Goal: Task Accomplishment & Management: Use online tool/utility

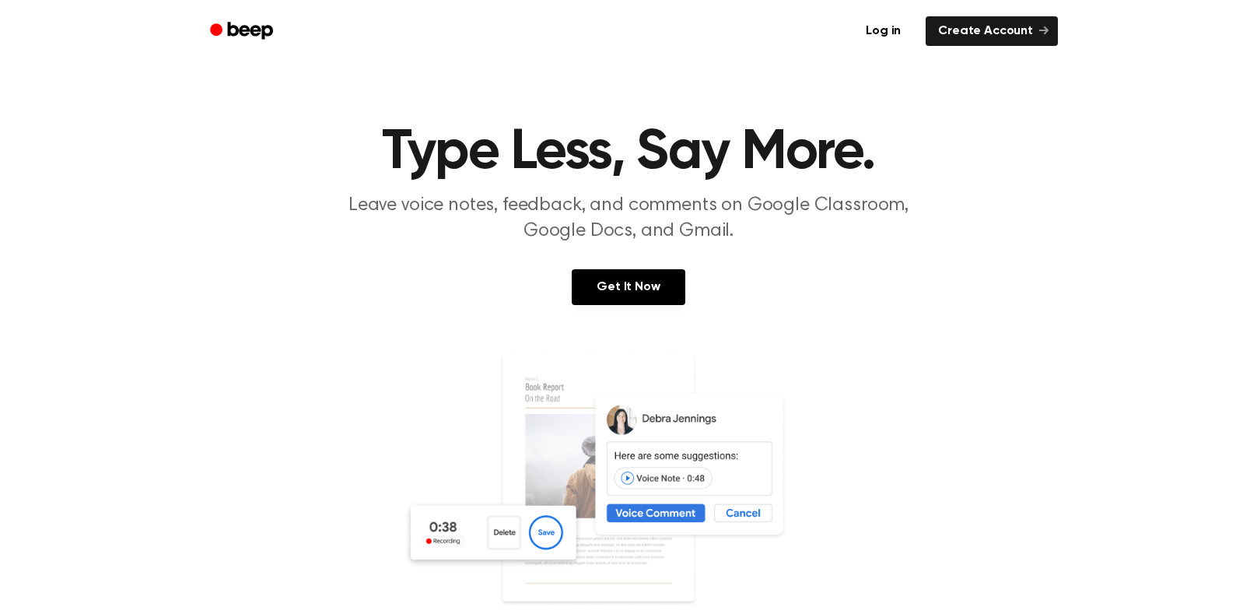
click at [917, 9] on div "Log in Create Account" at bounding box center [628, 31] width 859 height 62
click at [899, 32] on link "Log in" at bounding box center [883, 31] width 66 height 36
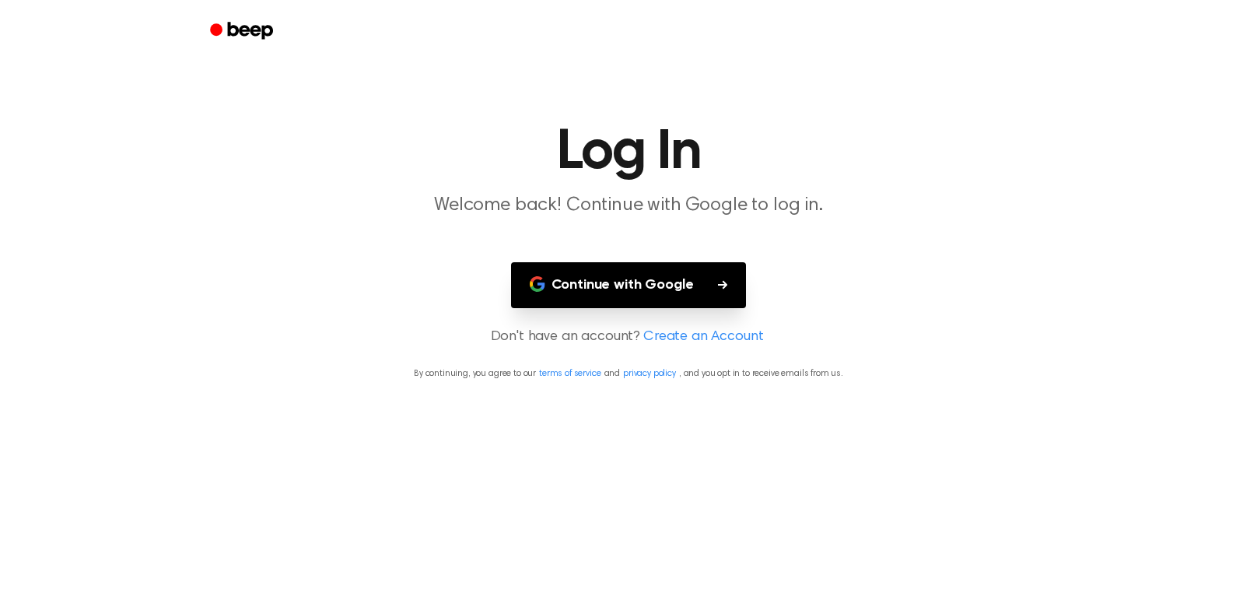
click at [643, 307] on button "Continue with Google" at bounding box center [629, 285] width 236 height 46
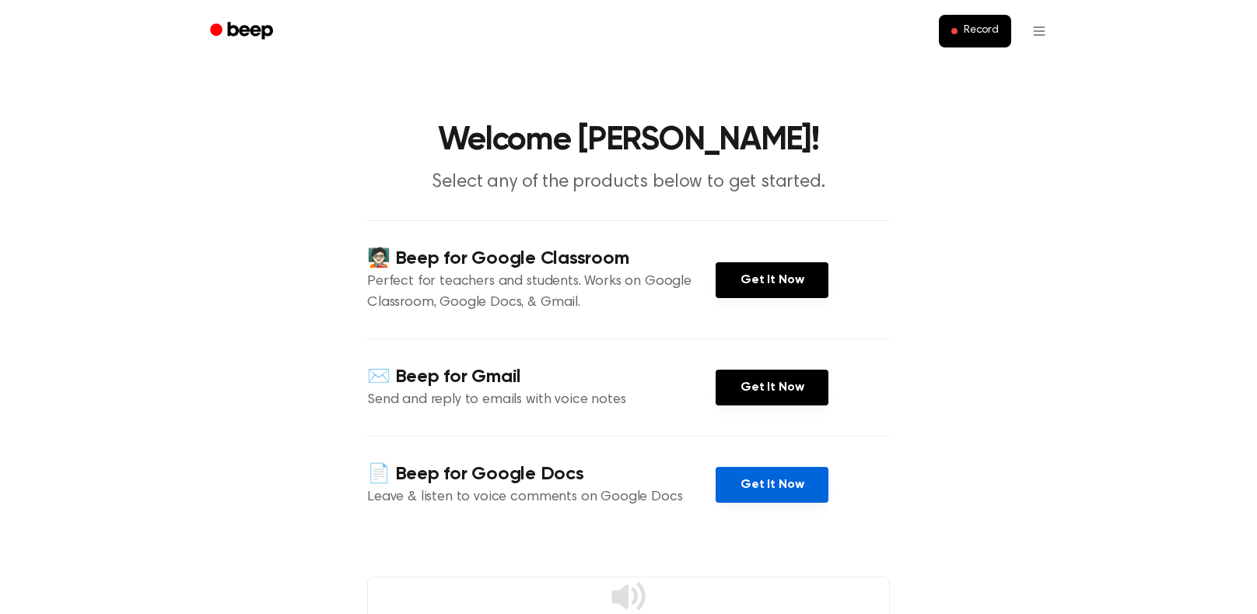
click at [730, 478] on link "Get It Now" at bounding box center [772, 485] width 113 height 36
click at [966, 42] on button "Record" at bounding box center [975, 31] width 72 height 33
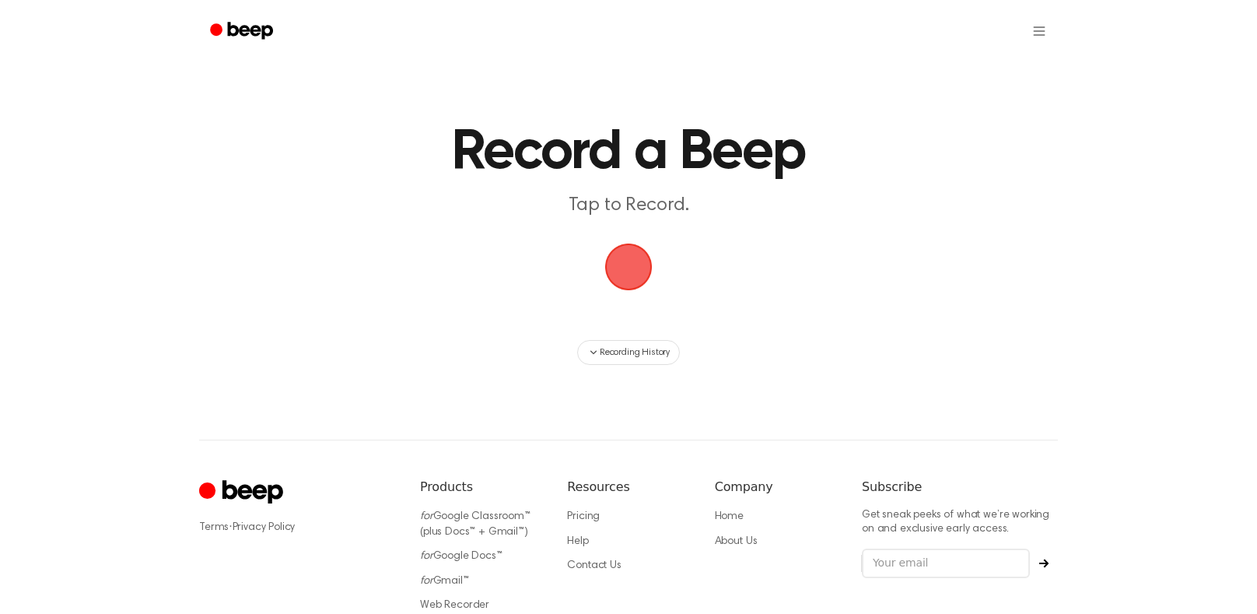
click at [607, 229] on main "Record a Beep Tap to Record. Recording History" at bounding box center [628, 182] width 1257 height 365
click at [646, 271] on span "button" at bounding box center [629, 267] width 62 height 62
click at [641, 272] on span "button" at bounding box center [629, 267] width 62 height 62
click at [629, 276] on span "button" at bounding box center [628, 266] width 79 height 79
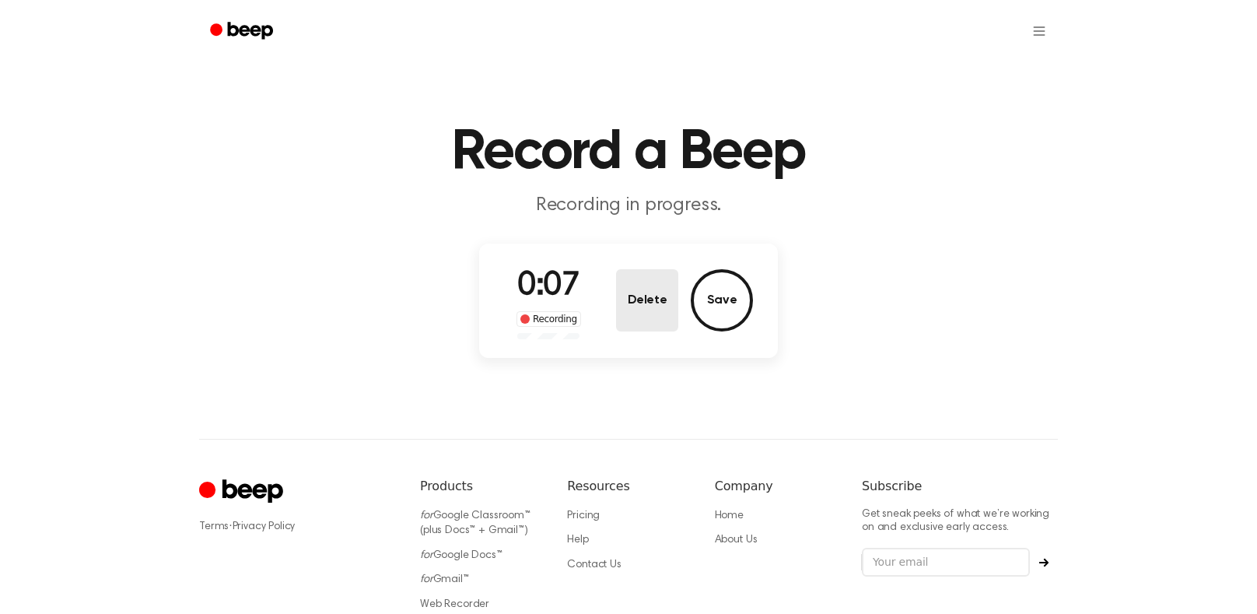
click at [636, 284] on button "Delete" at bounding box center [647, 300] width 62 height 62
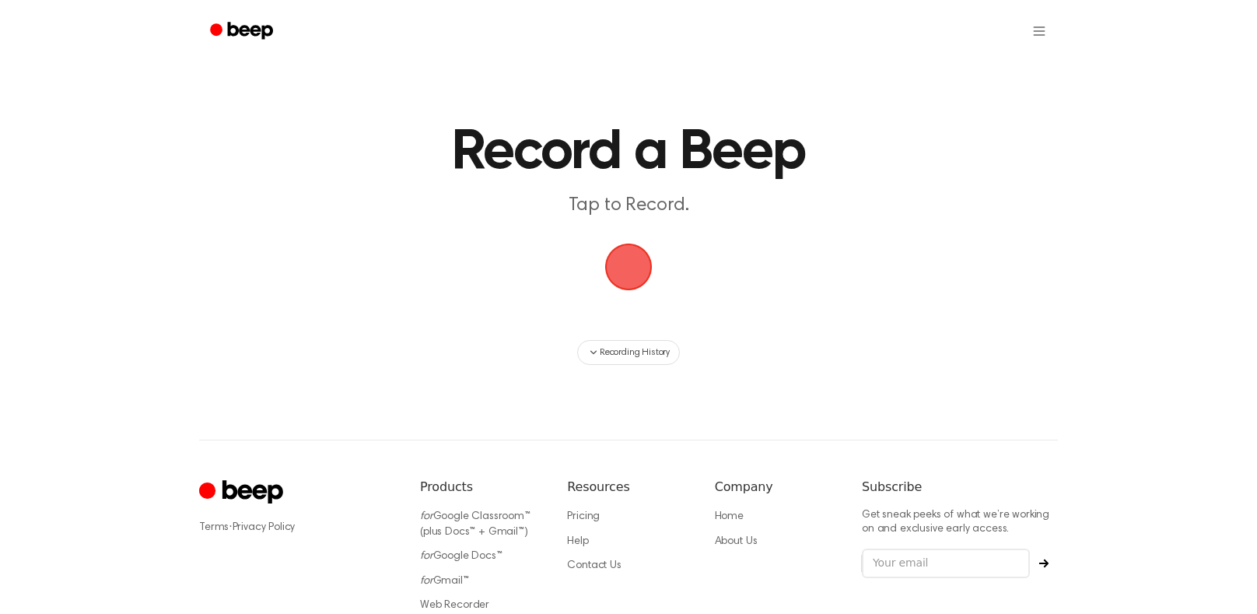
click at [636, 280] on span "button" at bounding box center [629, 267] width 51 height 51
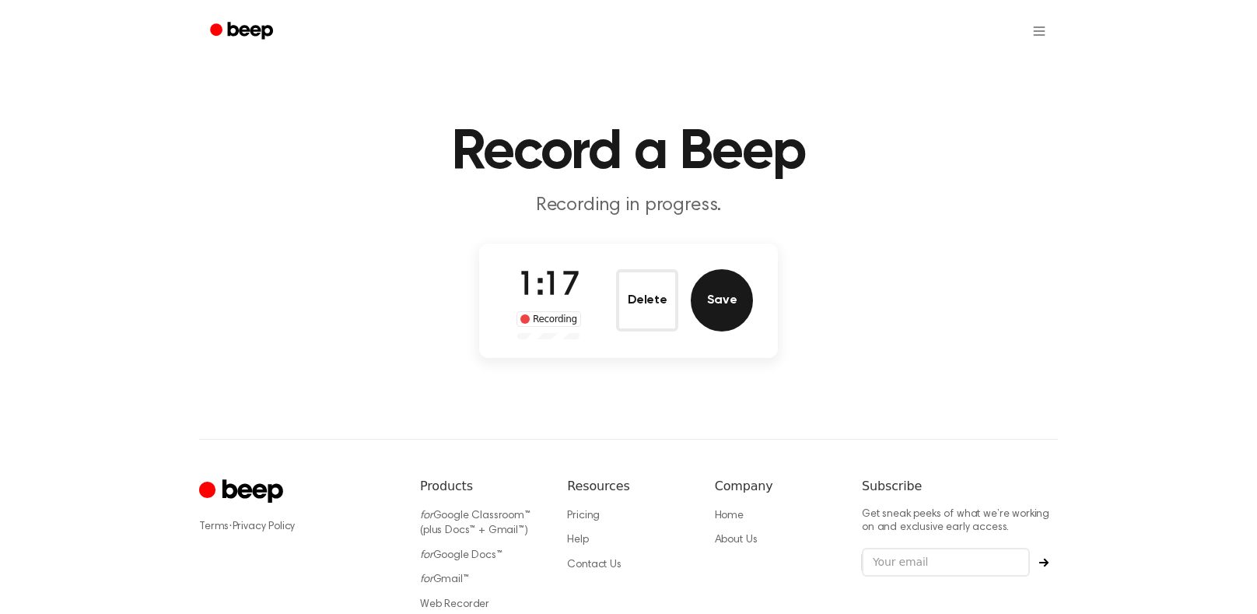
click at [729, 303] on button "Save" at bounding box center [722, 300] width 62 height 62
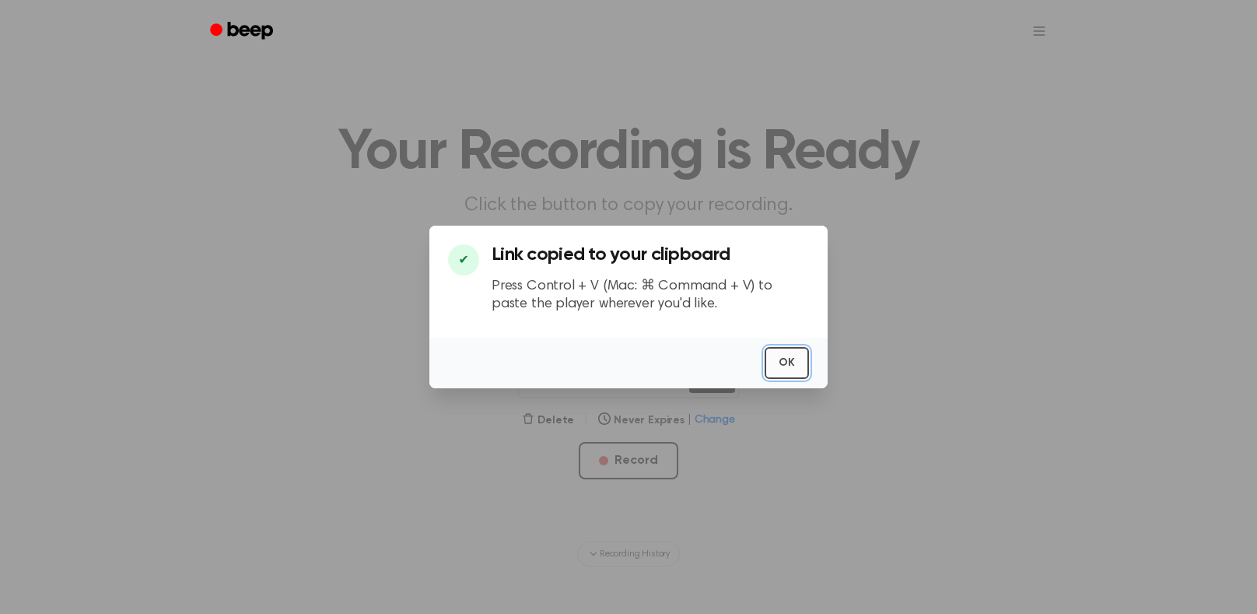
click at [803, 363] on button "OK" at bounding box center [787, 363] width 44 height 32
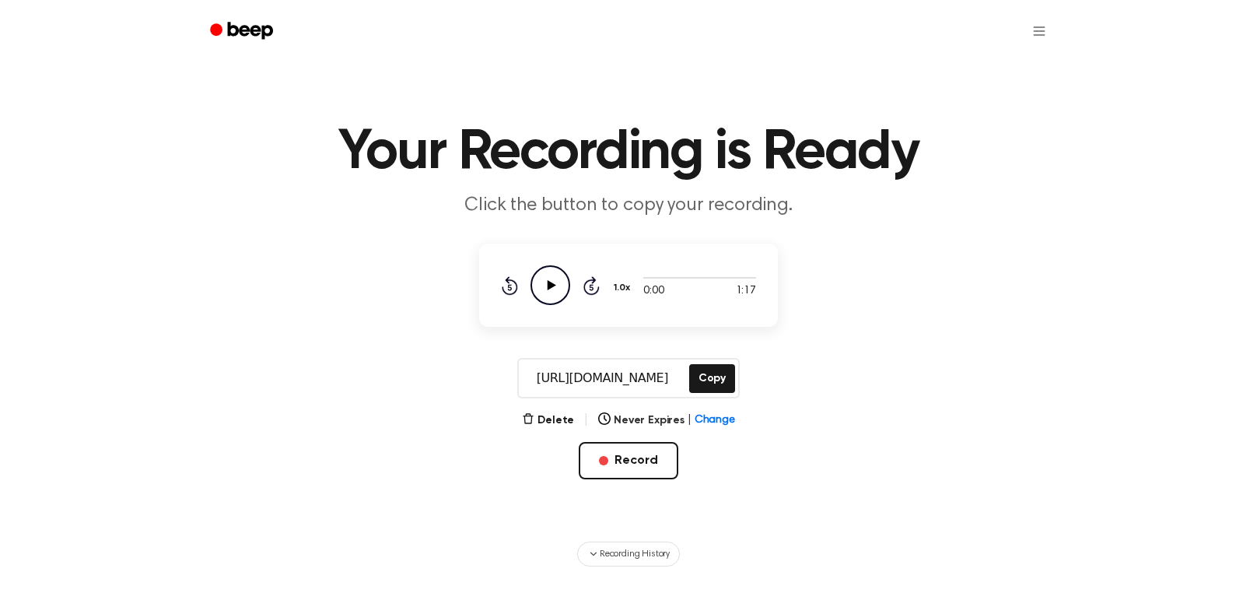
click at [553, 286] on icon at bounding box center [552, 285] width 9 height 10
click at [563, 275] on icon "Pause Audio" at bounding box center [551, 285] width 40 height 40
click at [719, 376] on button "Copy" at bounding box center [712, 378] width 46 height 29
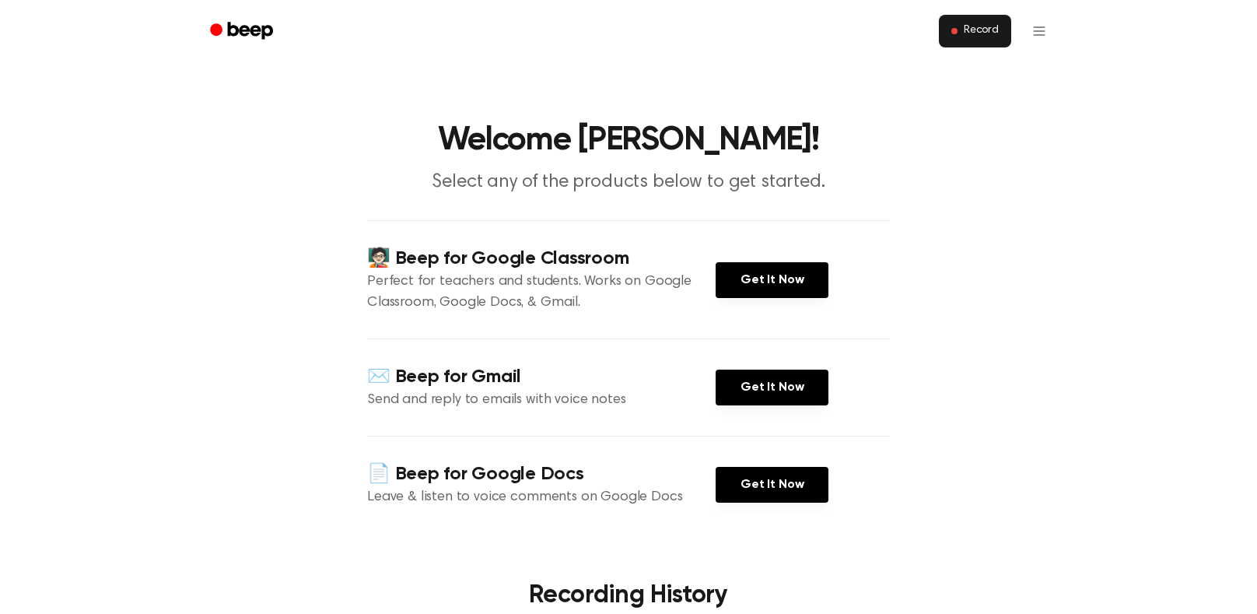
click at [983, 36] on span "Record" at bounding box center [981, 31] width 35 height 14
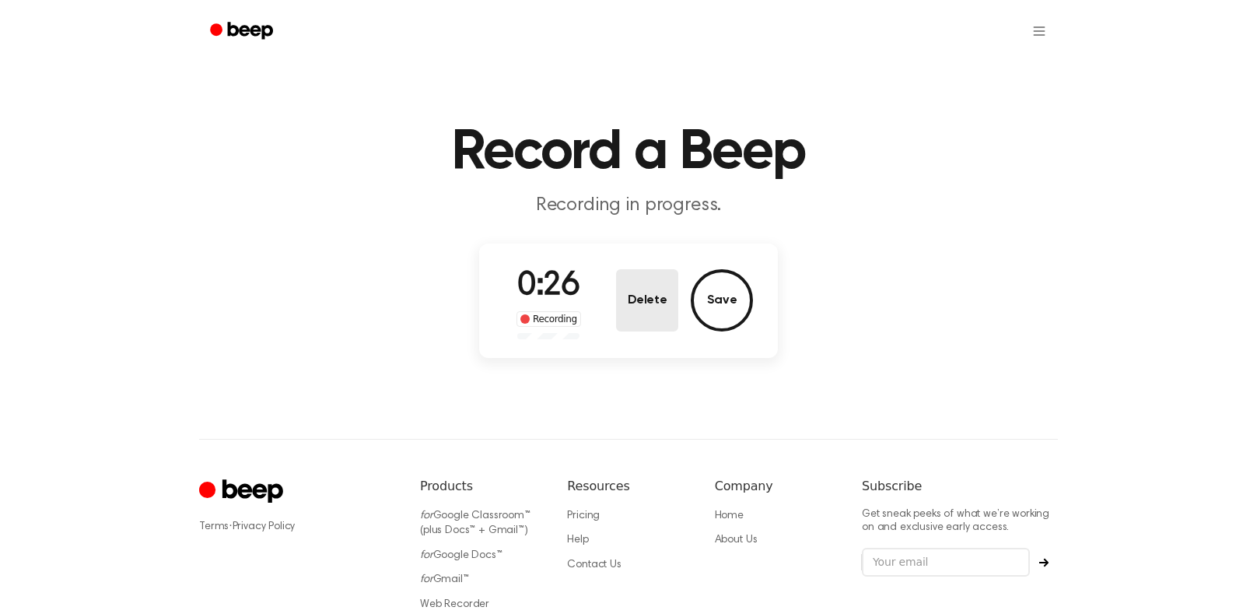
click at [653, 303] on button "Delete" at bounding box center [647, 300] width 62 height 62
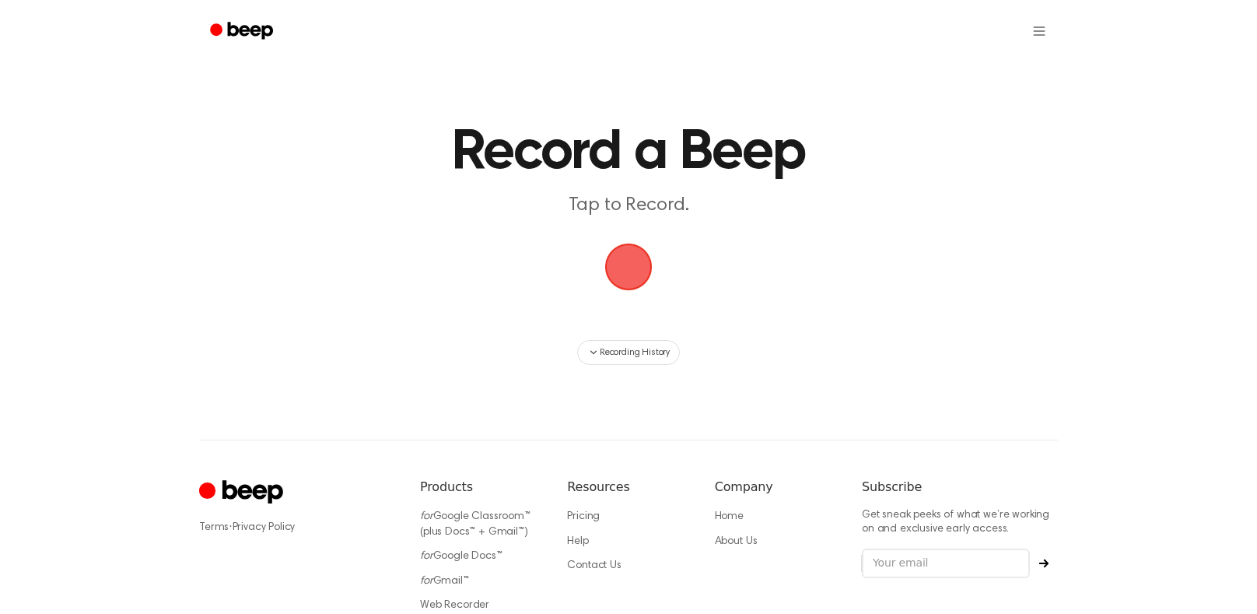
click at [650, 257] on span "button" at bounding box center [629, 267] width 56 height 56
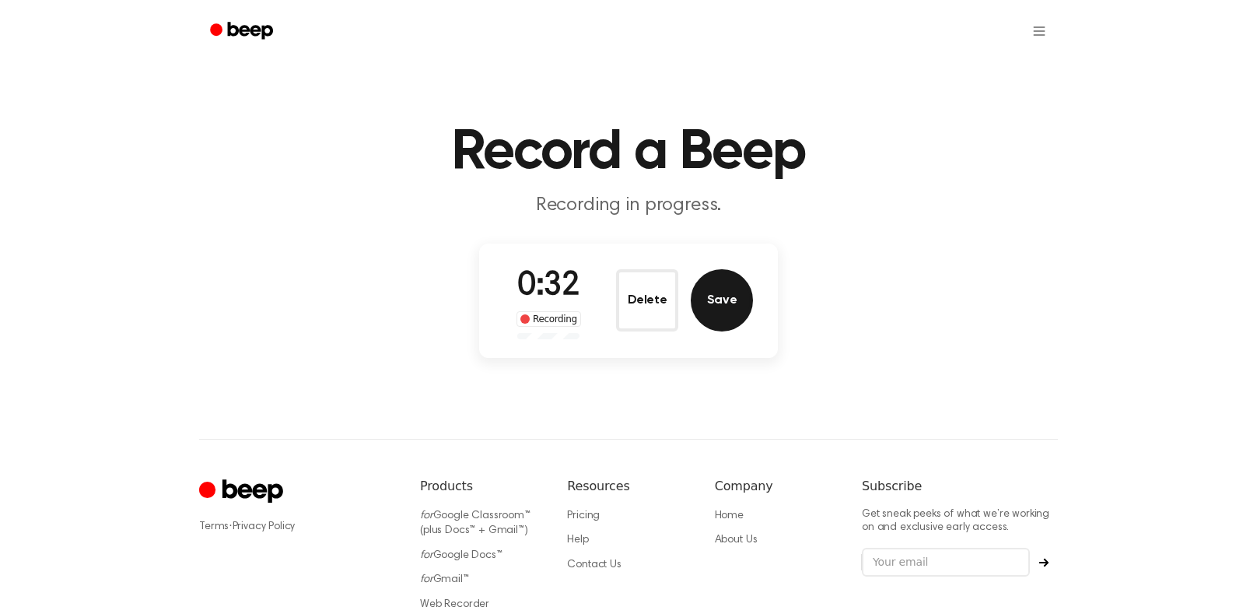
click at [716, 295] on button "Save" at bounding box center [722, 300] width 62 height 62
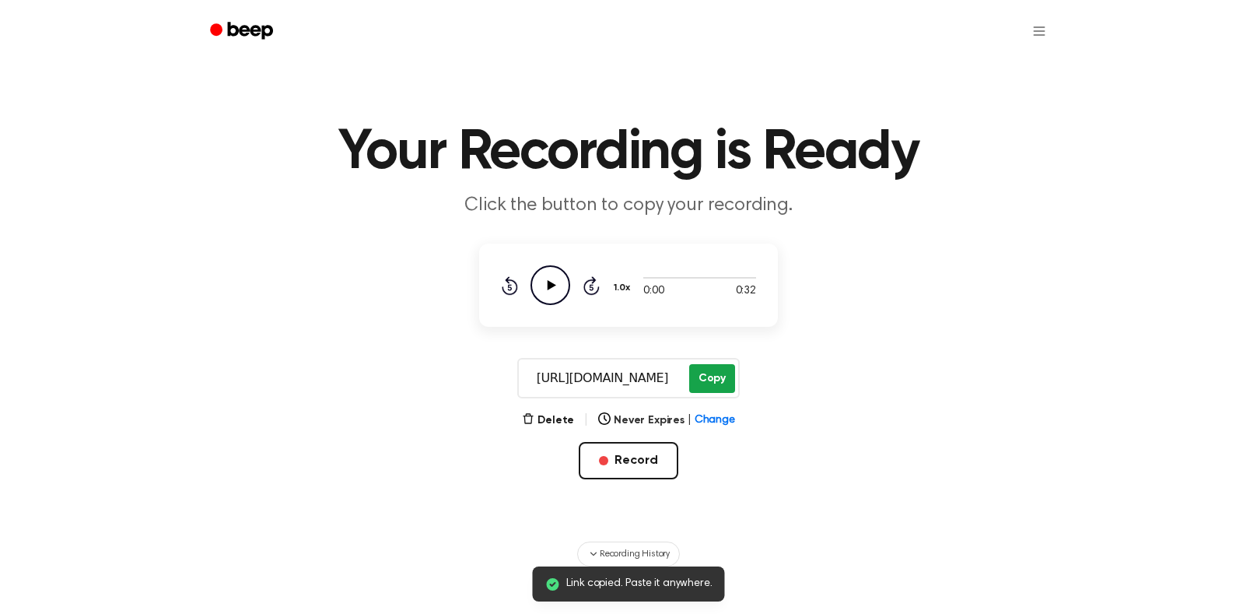
click at [708, 377] on button "Copy" at bounding box center [712, 378] width 46 height 29
